Goal: Task Accomplishment & Management: Manage account settings

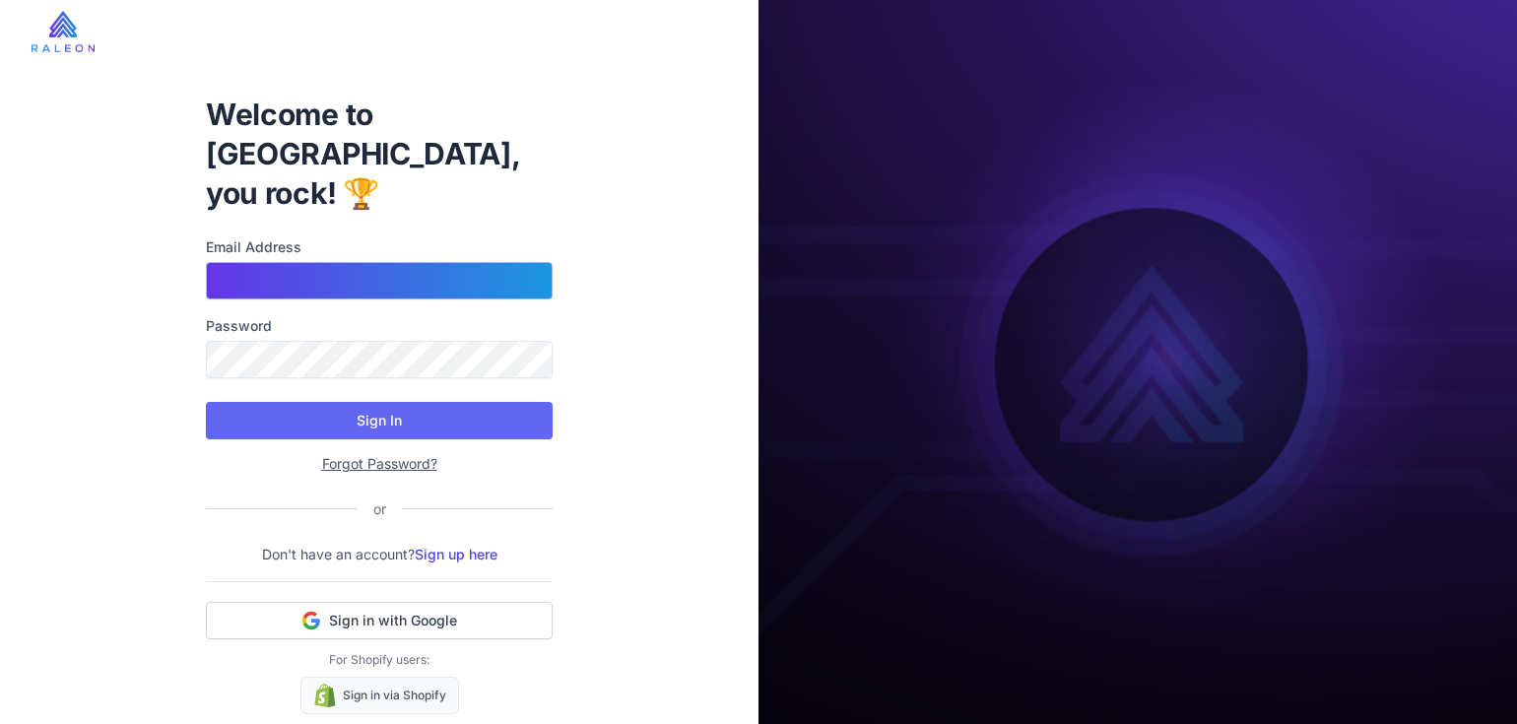
click at [258, 262] on input "Email Address" at bounding box center [379, 280] width 347 height 37
type input "**********"
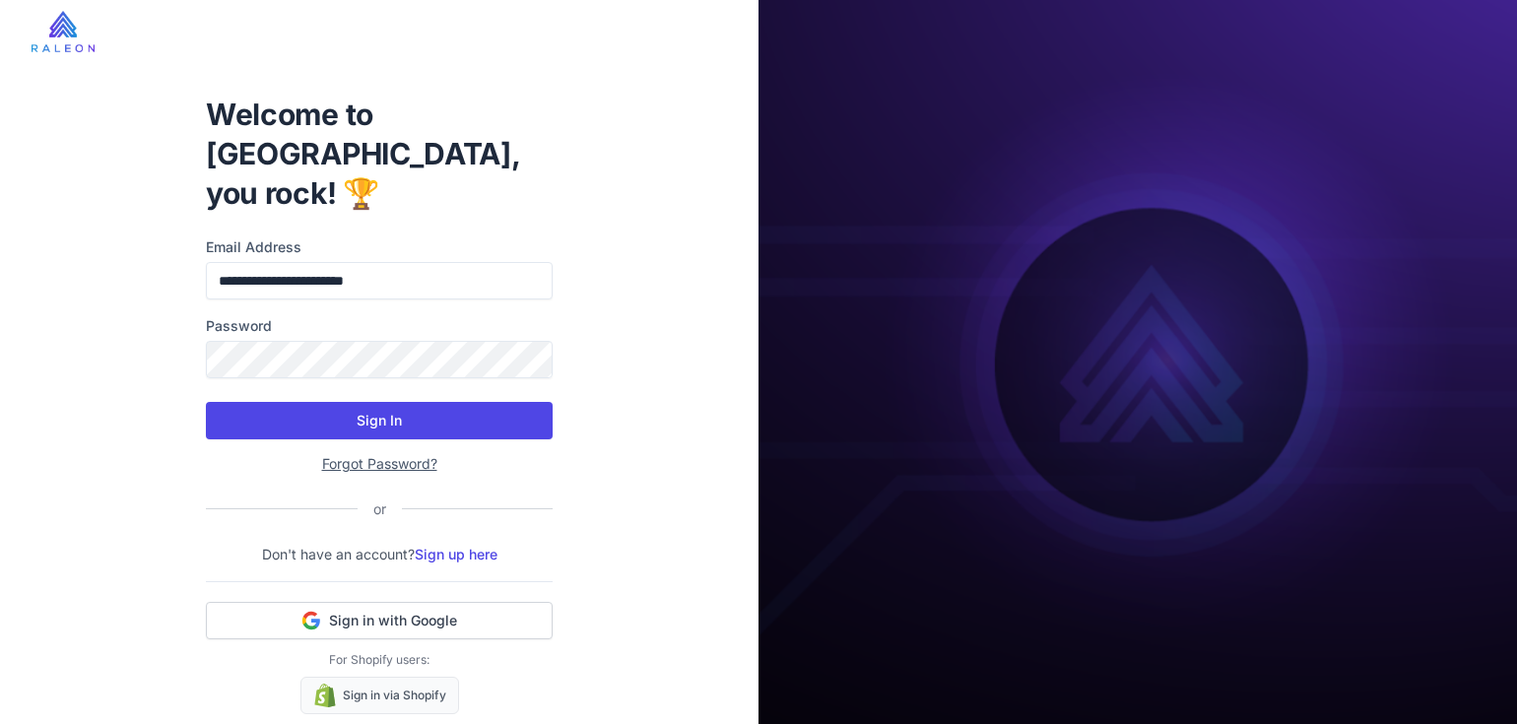
click at [318, 402] on button "Sign In" at bounding box center [379, 420] width 347 height 37
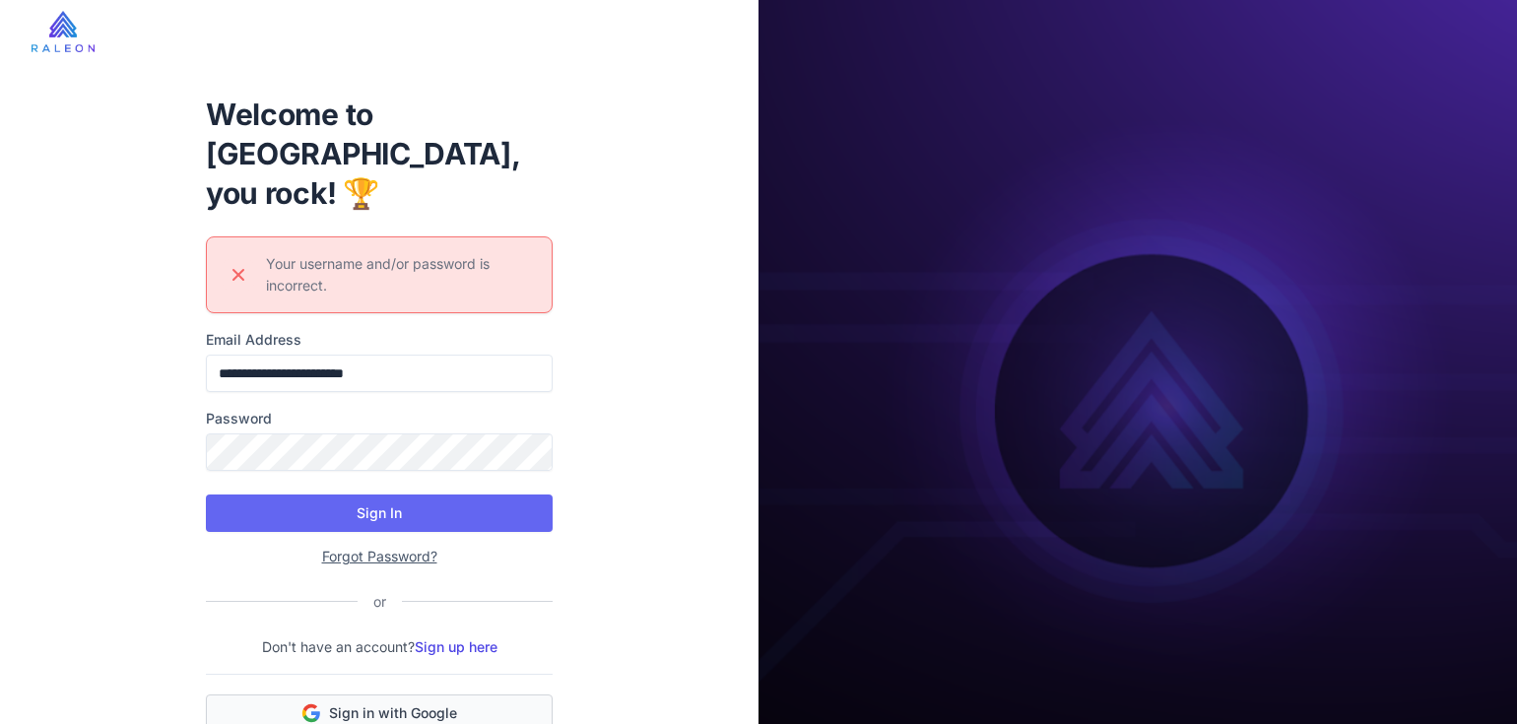
click at [391, 694] on button "Sign in with Google" at bounding box center [379, 712] width 347 height 37
